Goal: Find contact information: Find contact information

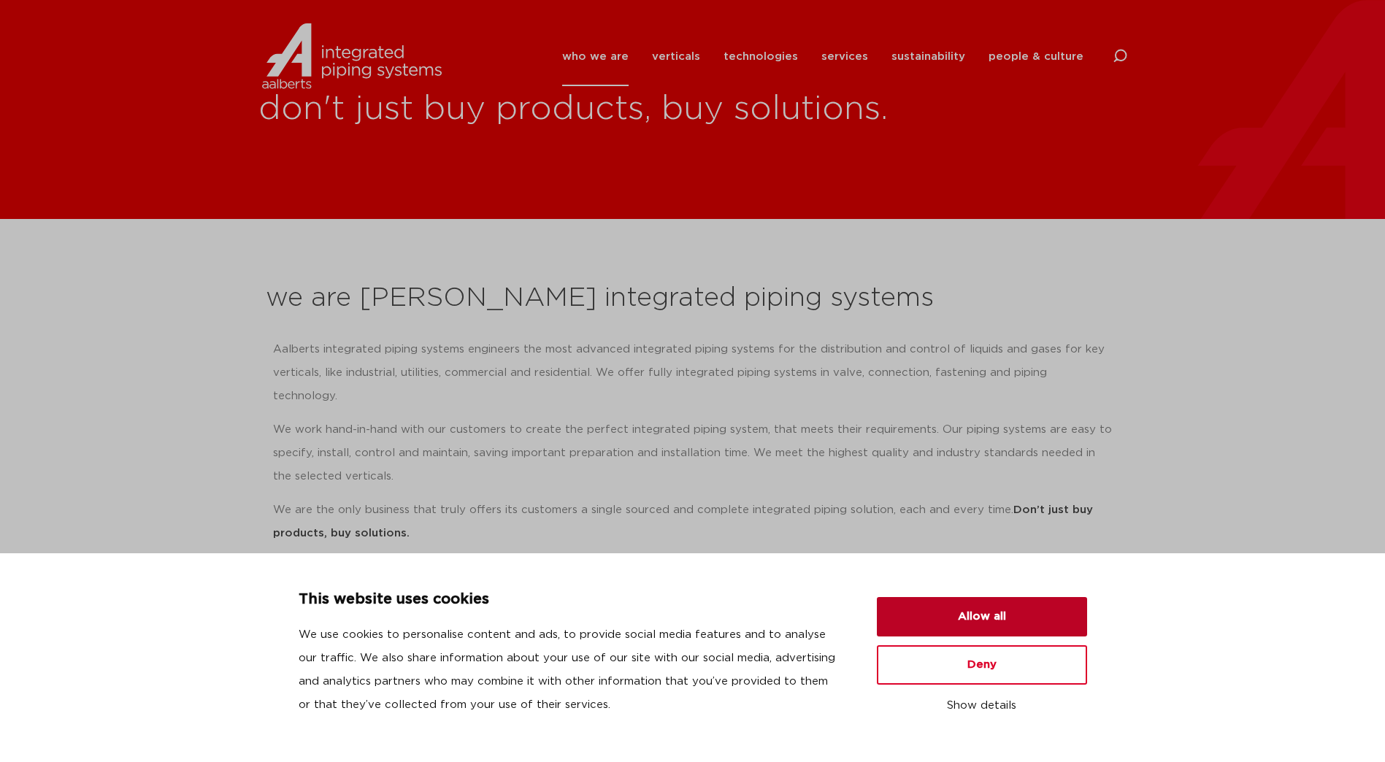
click at [1017, 617] on button "Allow all" at bounding box center [982, 616] width 210 height 39
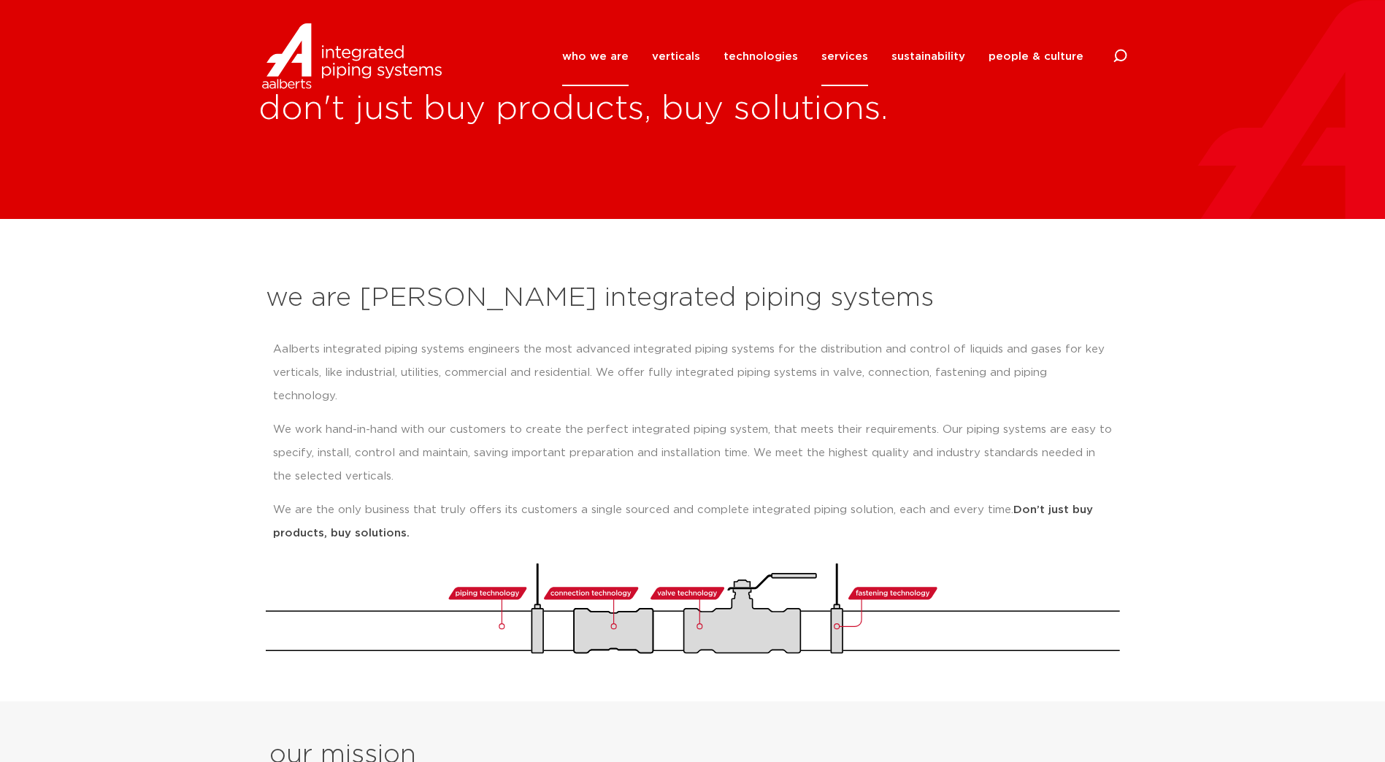
click at [852, 54] on link "services" at bounding box center [844, 56] width 47 height 59
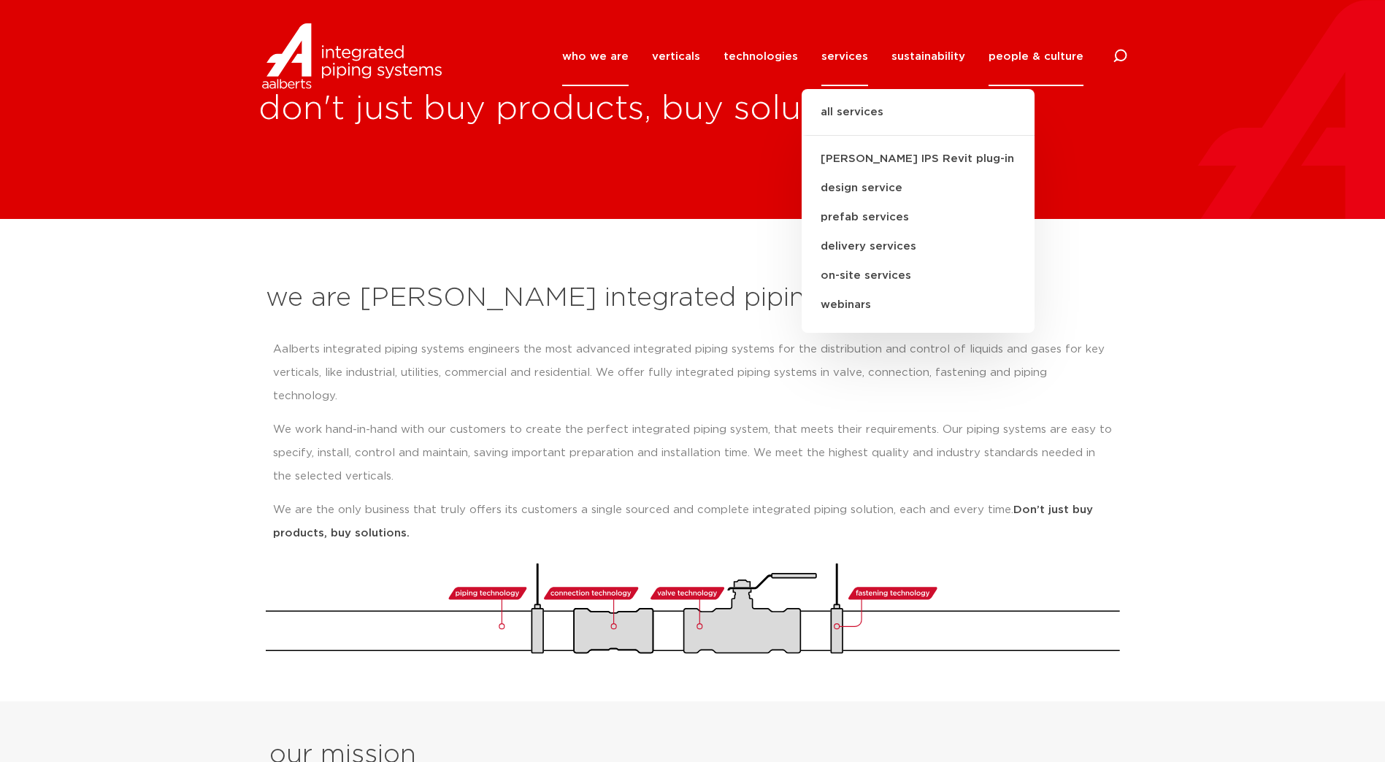
click at [1029, 58] on link "people & culture" at bounding box center [1035, 56] width 95 height 59
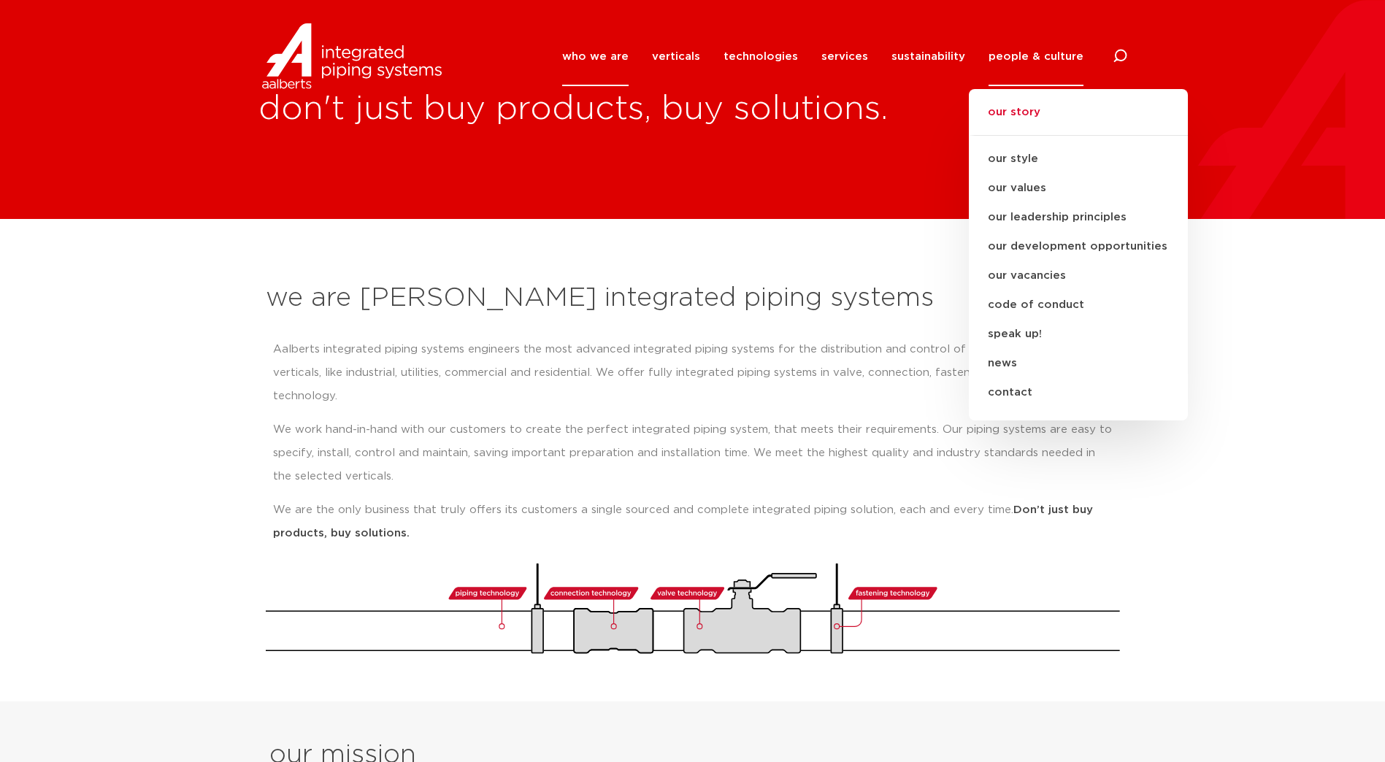
click at [1027, 116] on link "our story" at bounding box center [1078, 120] width 219 height 32
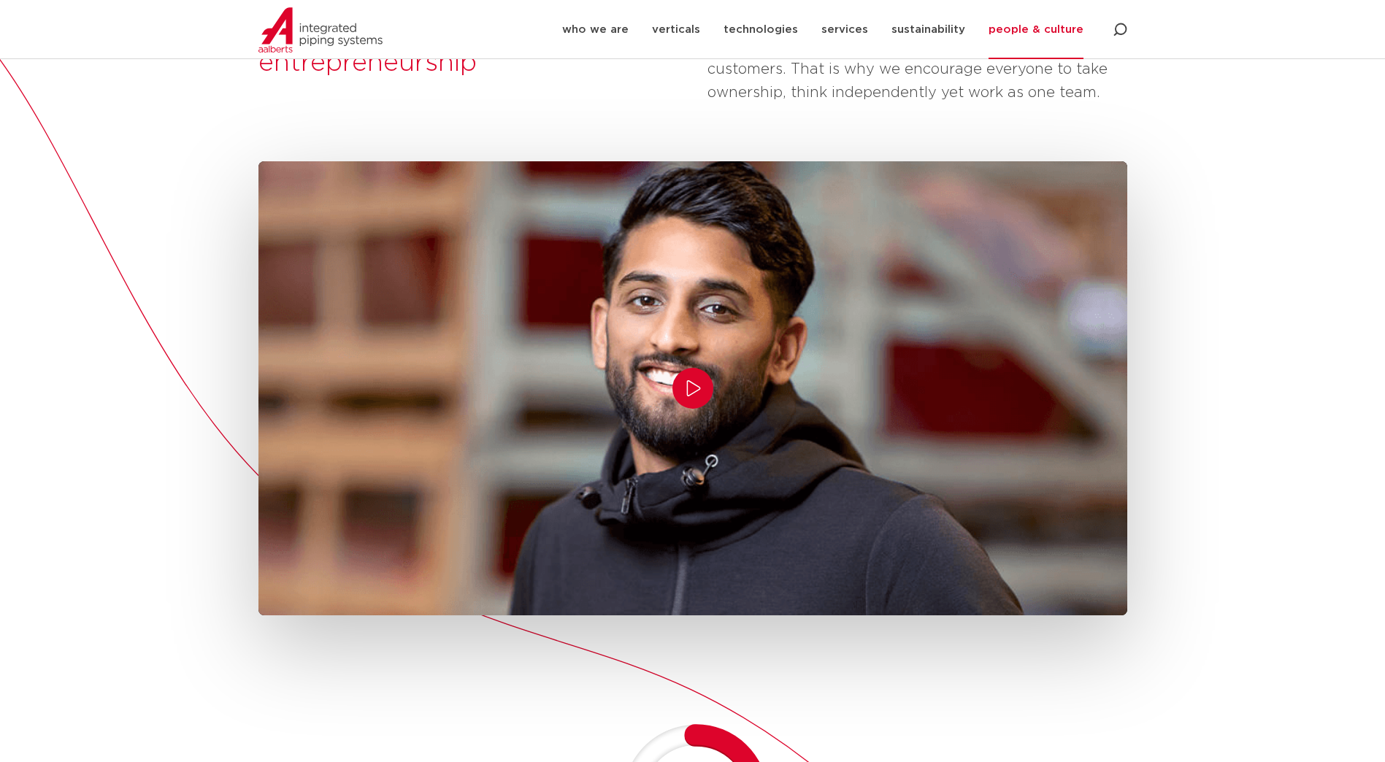
scroll to position [292, 0]
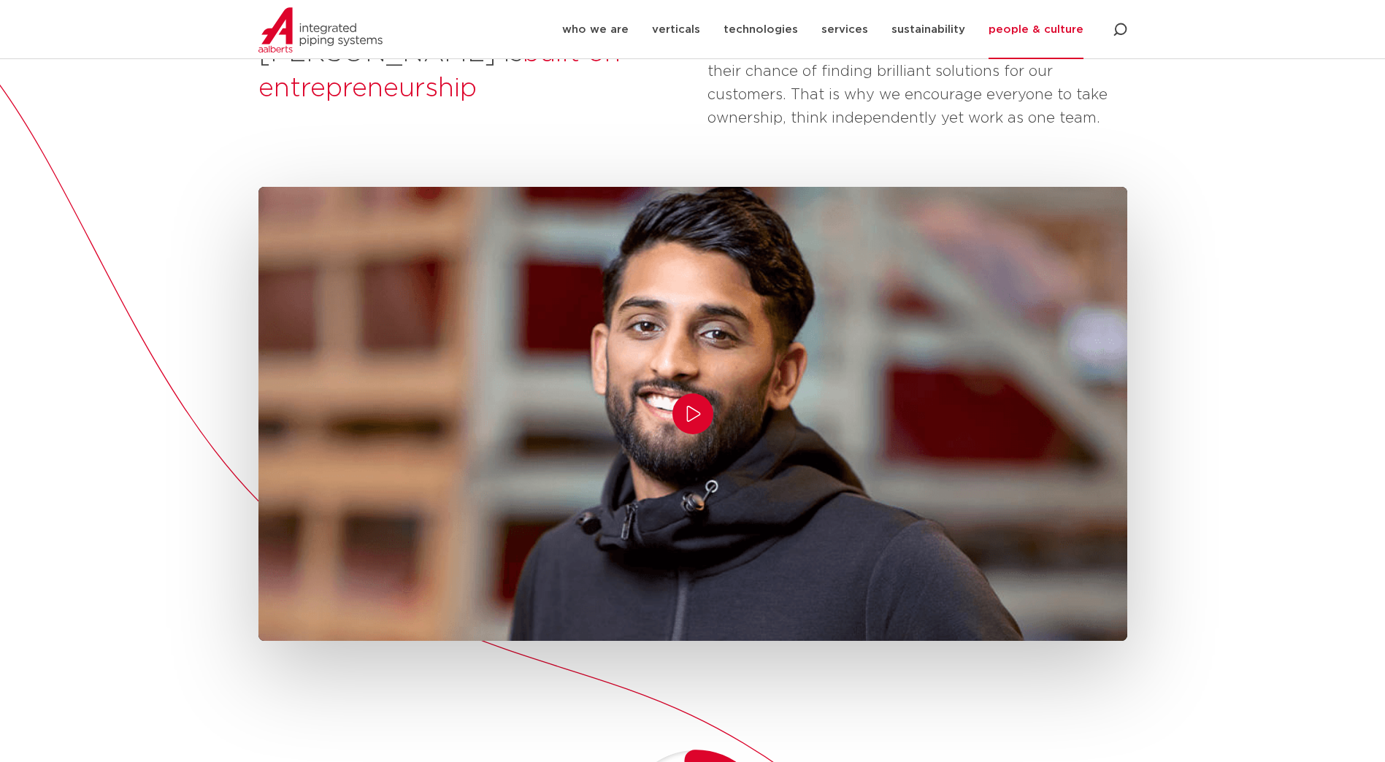
click at [1066, 27] on link "people & culture" at bounding box center [1035, 29] width 95 height 59
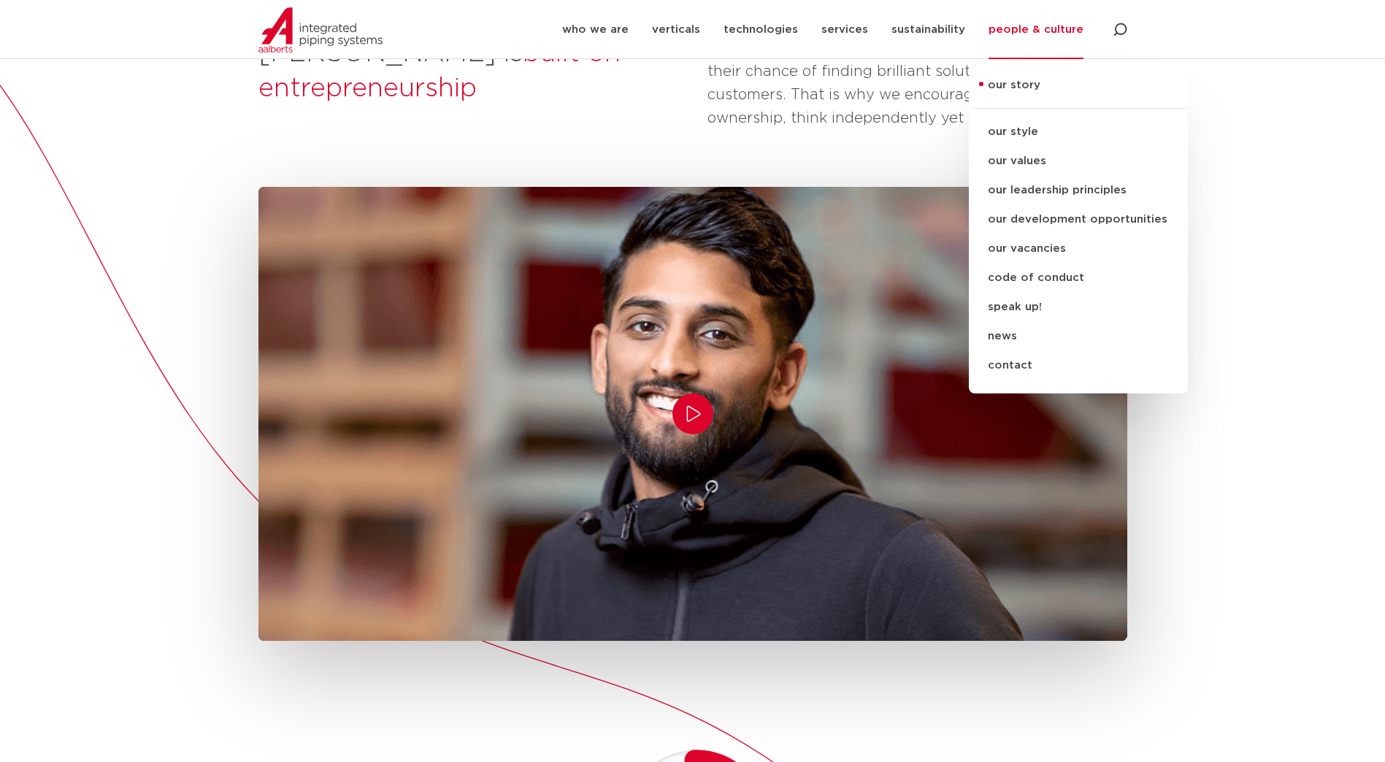
click at [1019, 366] on link "contact" at bounding box center [1078, 365] width 219 height 29
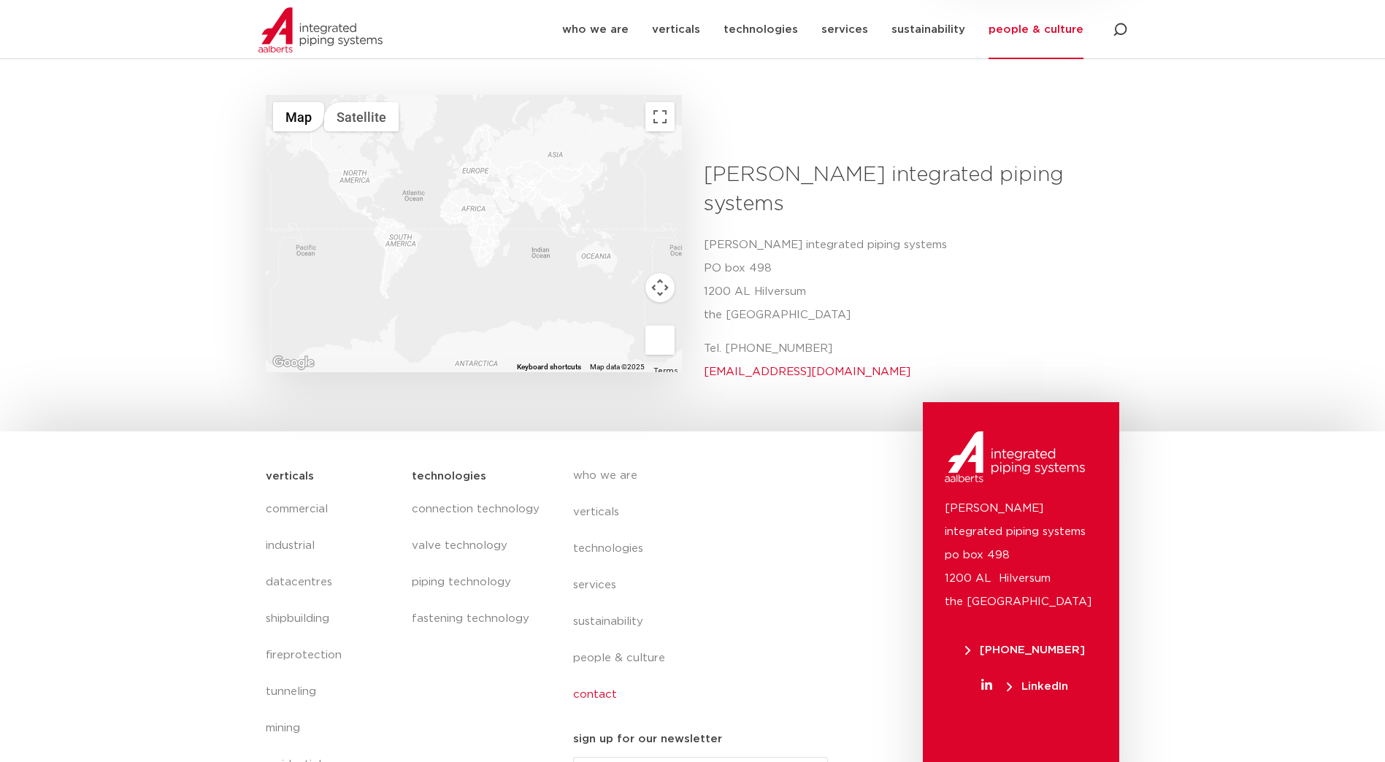
scroll to position [502, 0]
click at [1063, 642] on span "[PHONE_NUMBER]" at bounding box center [1025, 647] width 120 height 11
